Goal: Task Accomplishment & Management: Manage account settings

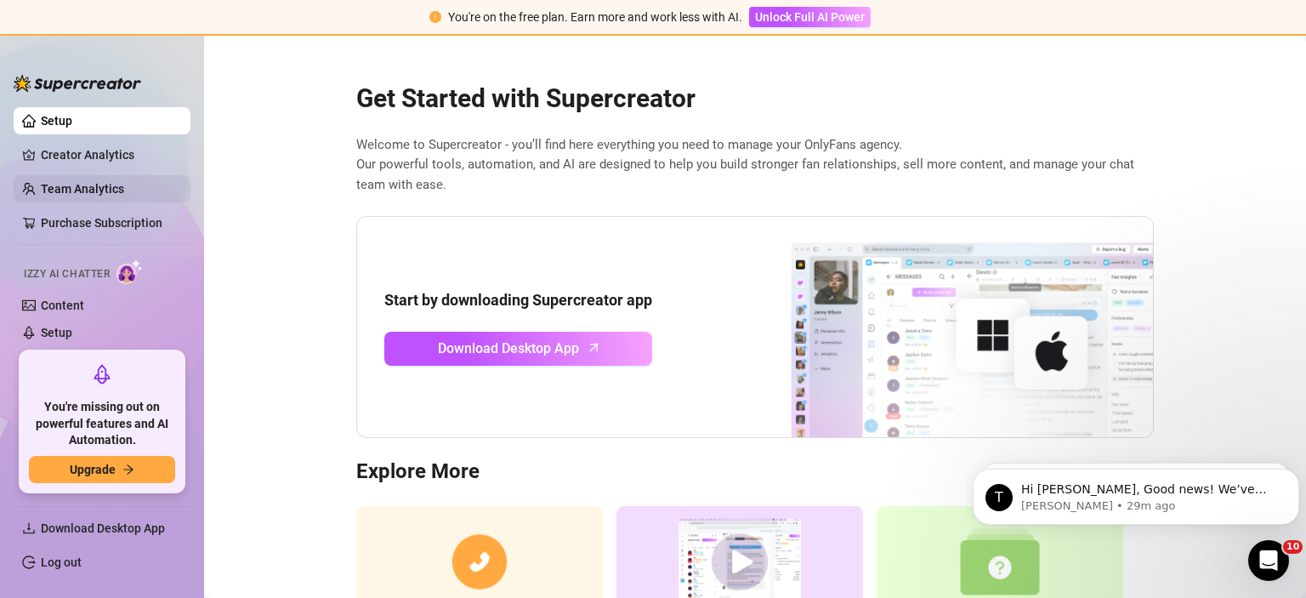
click at [63, 188] on link "Team Analytics" at bounding box center [82, 189] width 83 height 14
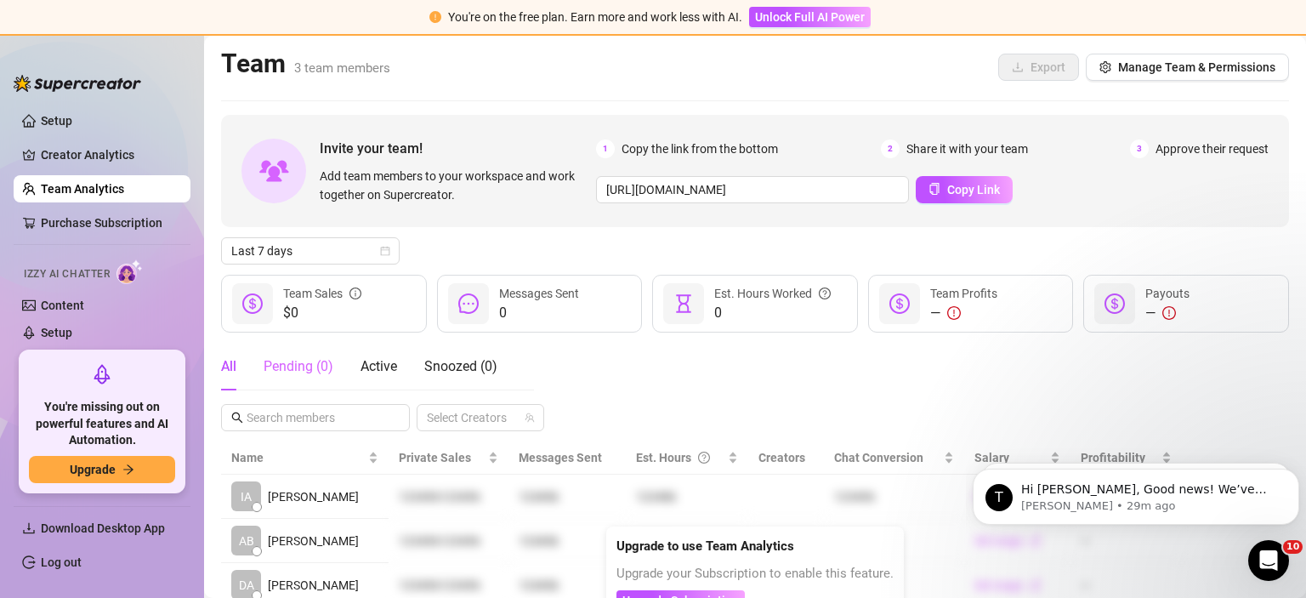
scroll to position [58, 0]
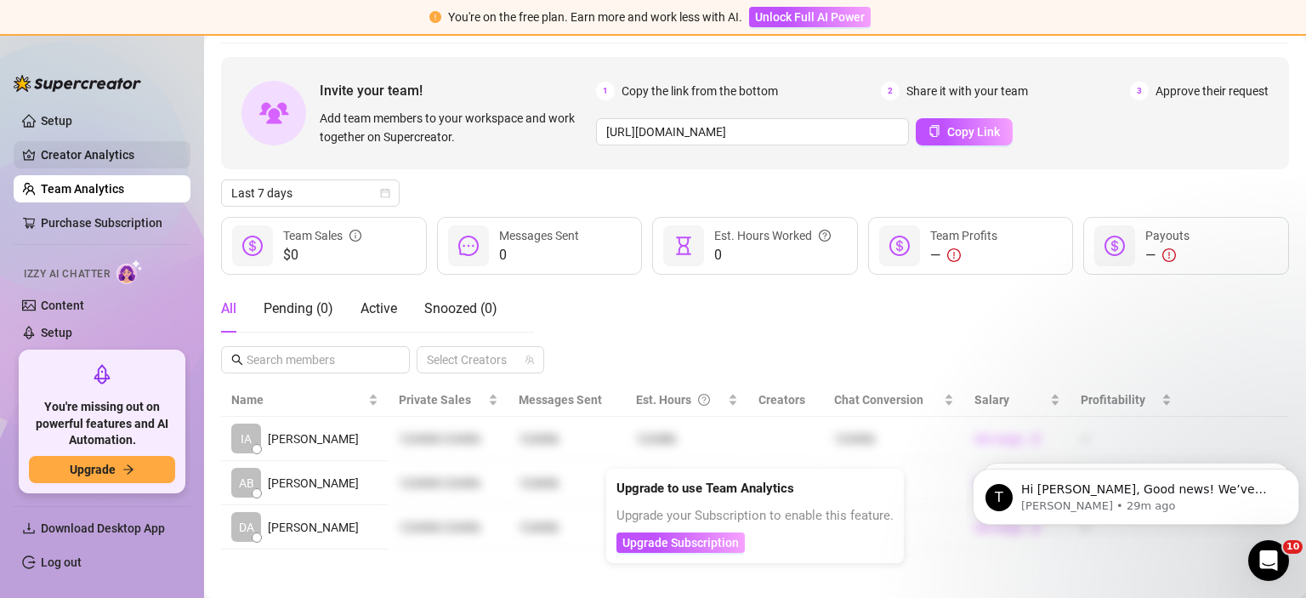
click at [100, 155] on link "Creator Analytics" at bounding box center [109, 154] width 136 height 27
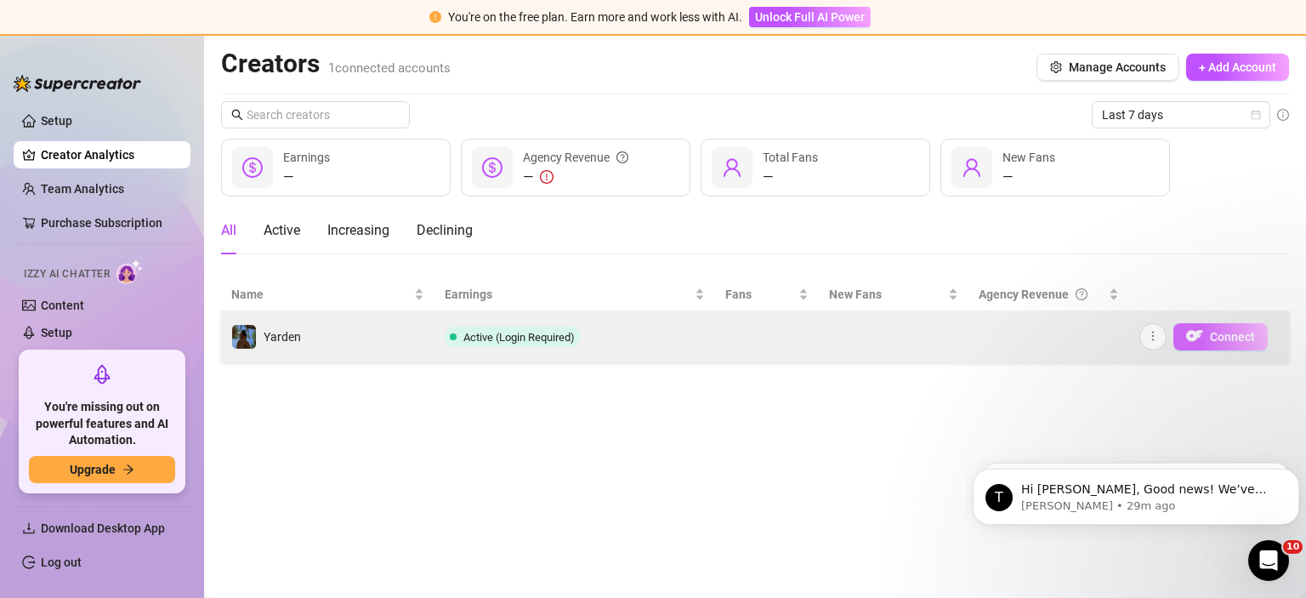
click at [1216, 335] on span "Connect" at bounding box center [1232, 337] width 45 height 14
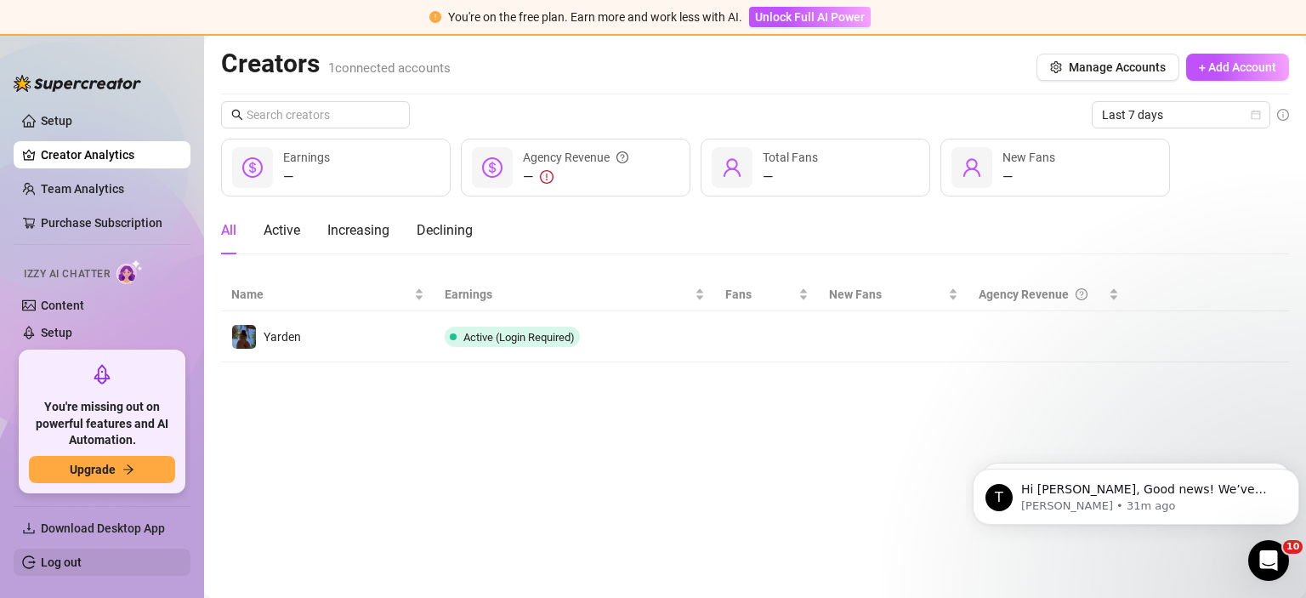
click at [80, 558] on link "Log out" at bounding box center [61, 562] width 41 height 14
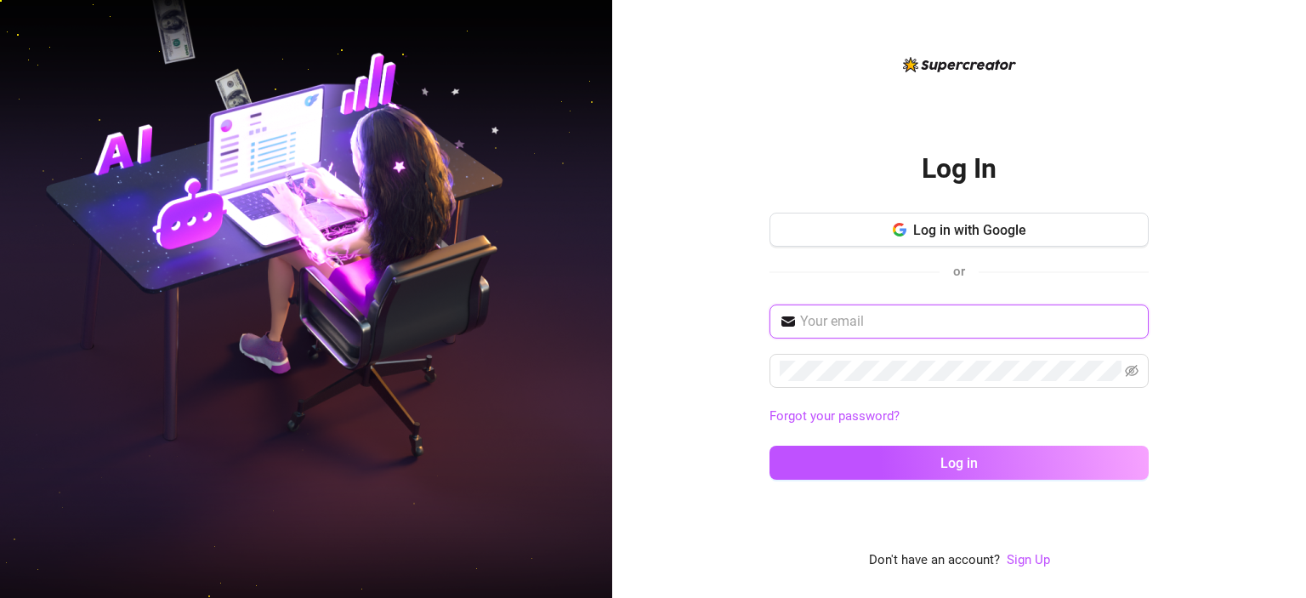
click at [867, 326] on input "text" at bounding box center [969, 321] width 338 height 20
paste input "[EMAIL_ADDRESS][DOMAIN_NAME]"
type input "[EMAIL_ADDRESS][DOMAIN_NAME]"
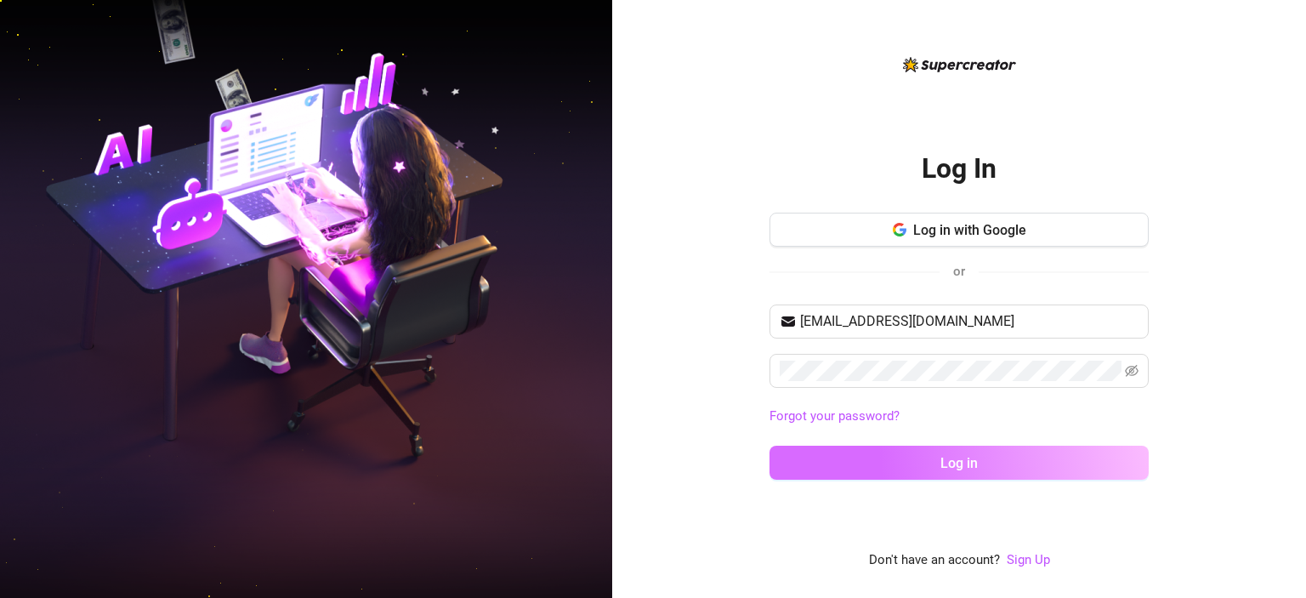
click at [937, 463] on button "Log in" at bounding box center [958, 462] width 379 height 34
